Goal: Task Accomplishment & Management: Use online tool/utility

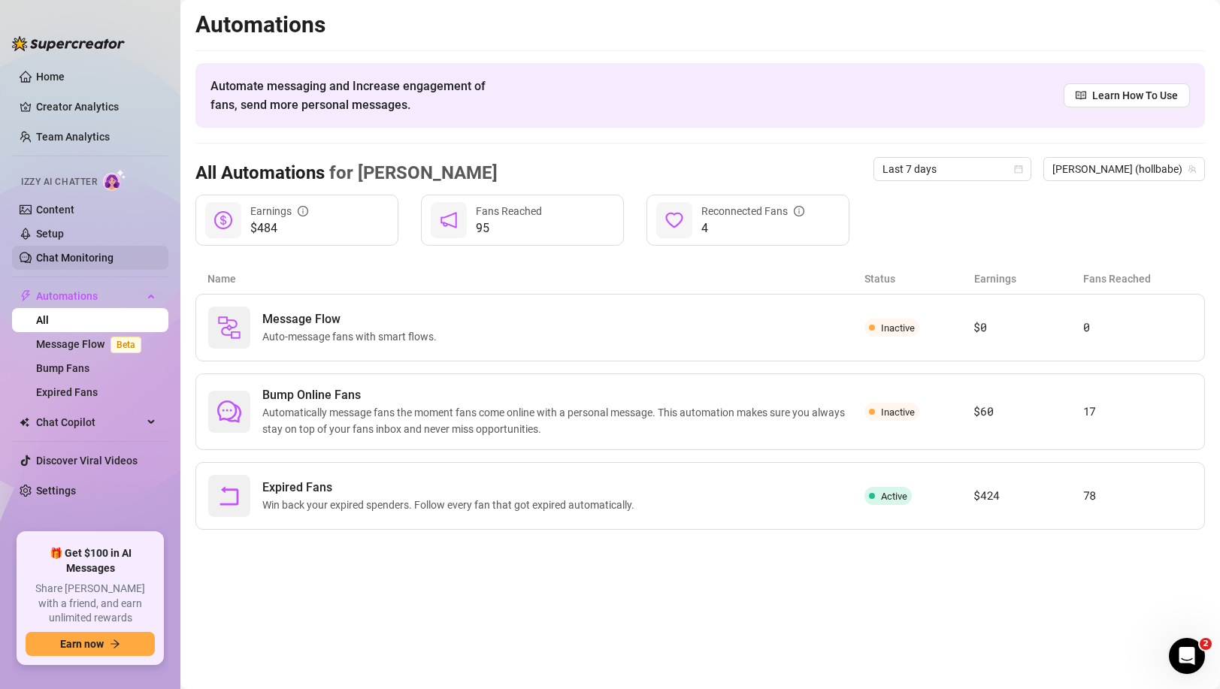
click at [96, 257] on link "Chat Monitoring" at bounding box center [74, 258] width 77 height 12
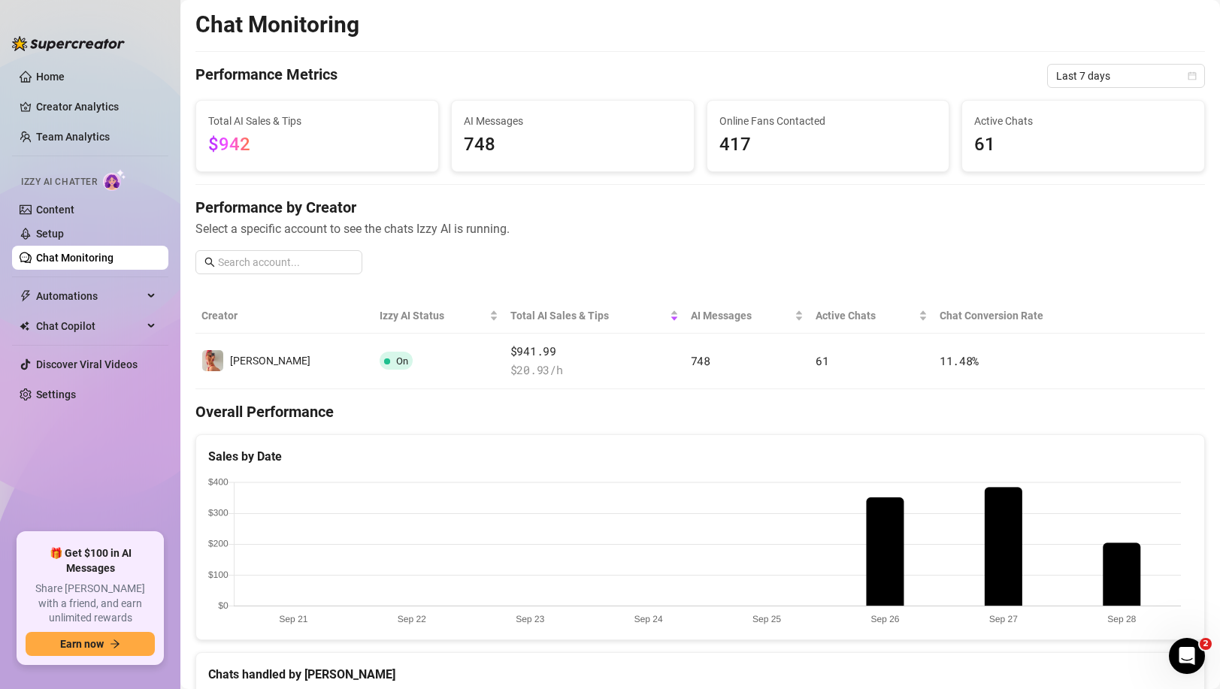
click at [507, 217] on h4 "Performance by Creator" at bounding box center [700, 207] width 1010 height 21
click at [36, 74] on link "Home" at bounding box center [50, 77] width 29 height 12
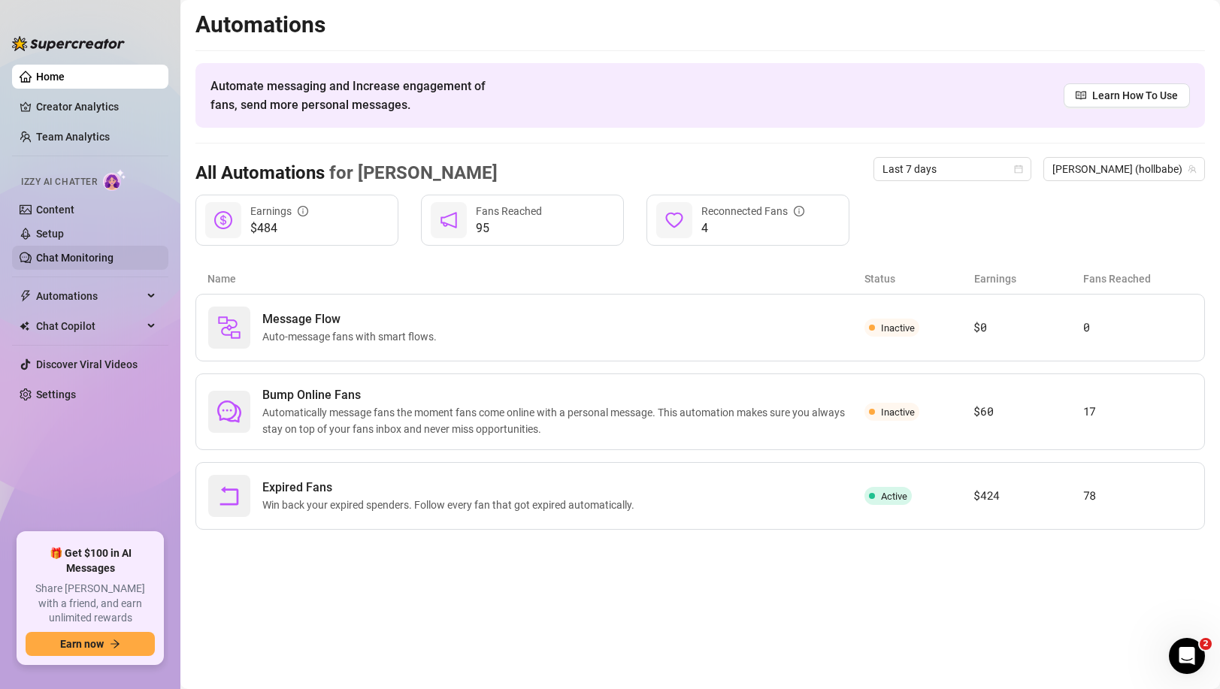
click at [56, 259] on link "Chat Monitoring" at bounding box center [74, 258] width 77 height 12
click at [90, 260] on link "Chat Monitoring" at bounding box center [74, 258] width 77 height 12
